Goal: Find specific page/section: Find specific page/section

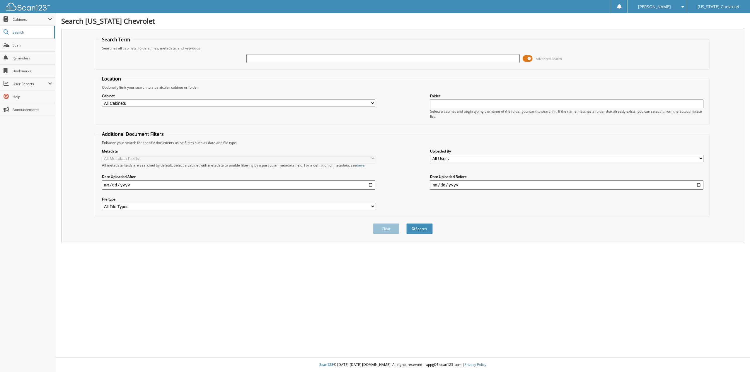
click at [320, 57] on input "text" at bounding box center [382, 58] width 273 height 9
type input "92852"
click at [406, 224] on button "Search" at bounding box center [419, 229] width 26 height 11
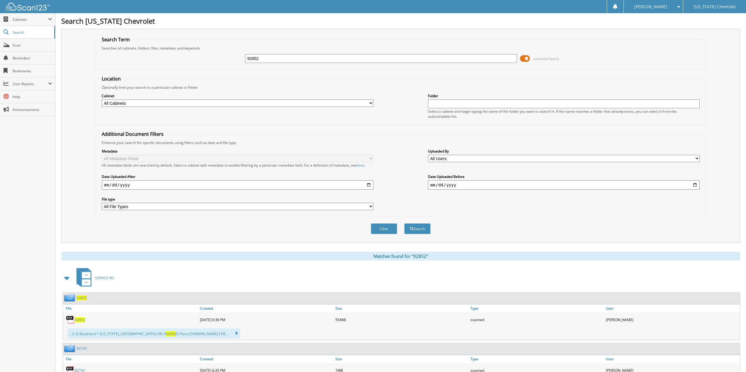
click at [105, 280] on span "SERVICE RO" at bounding box center [104, 278] width 19 height 5
click at [65, 277] on span at bounding box center [67, 278] width 8 height 11
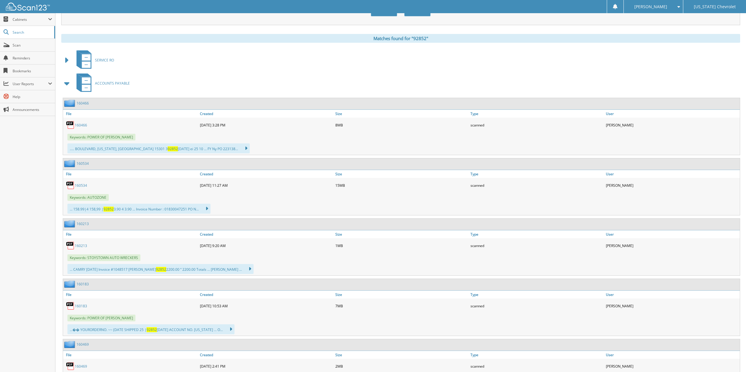
scroll to position [219, 0]
click at [81, 185] on link "160534" at bounding box center [81, 185] width 12 height 5
